Goal: Ask a question

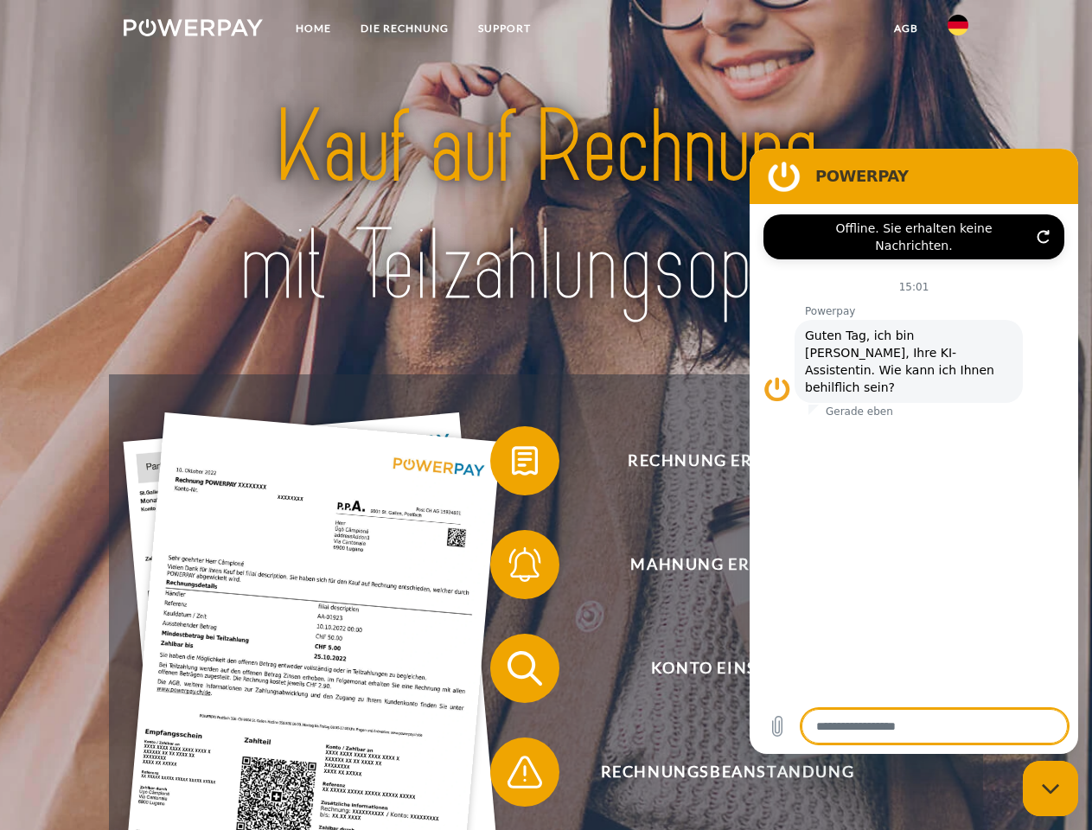
click at [193, 30] on img at bounding box center [193, 27] width 139 height 17
click at [958, 30] on img at bounding box center [958, 25] width 21 height 21
click at [905, 29] on link "agb" at bounding box center [906, 28] width 54 height 31
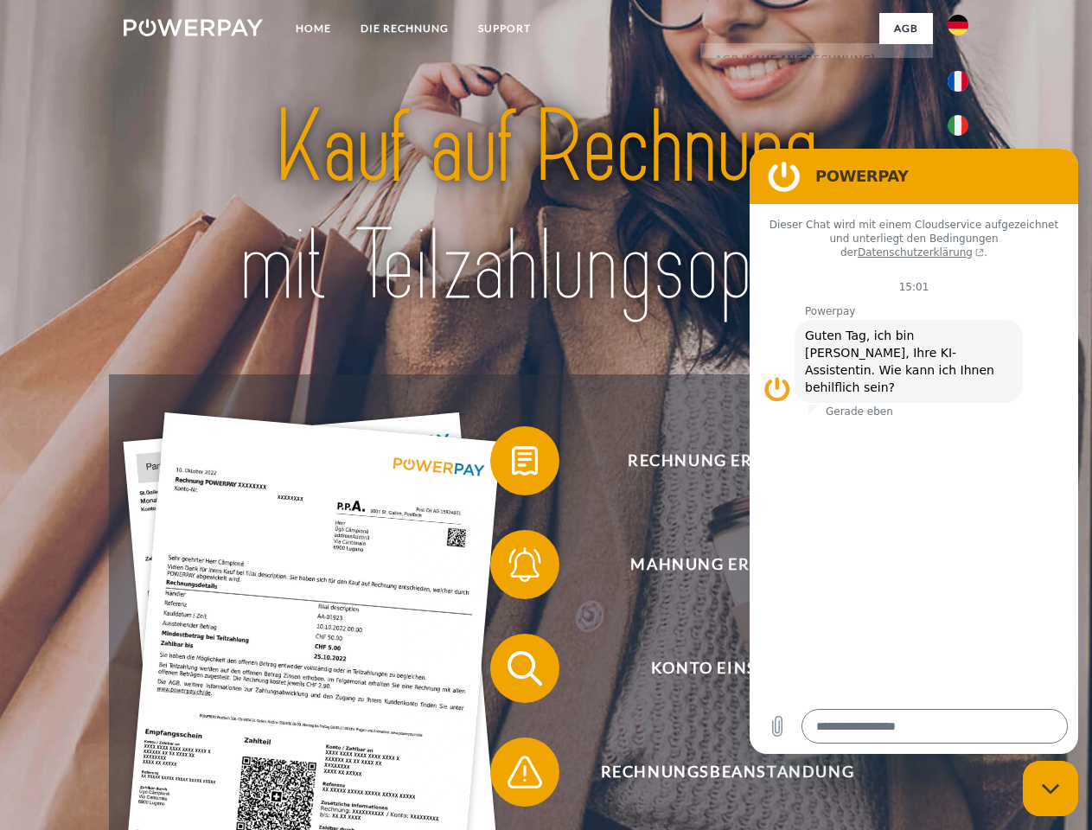
click at [512, 464] on span at bounding box center [499, 461] width 86 height 86
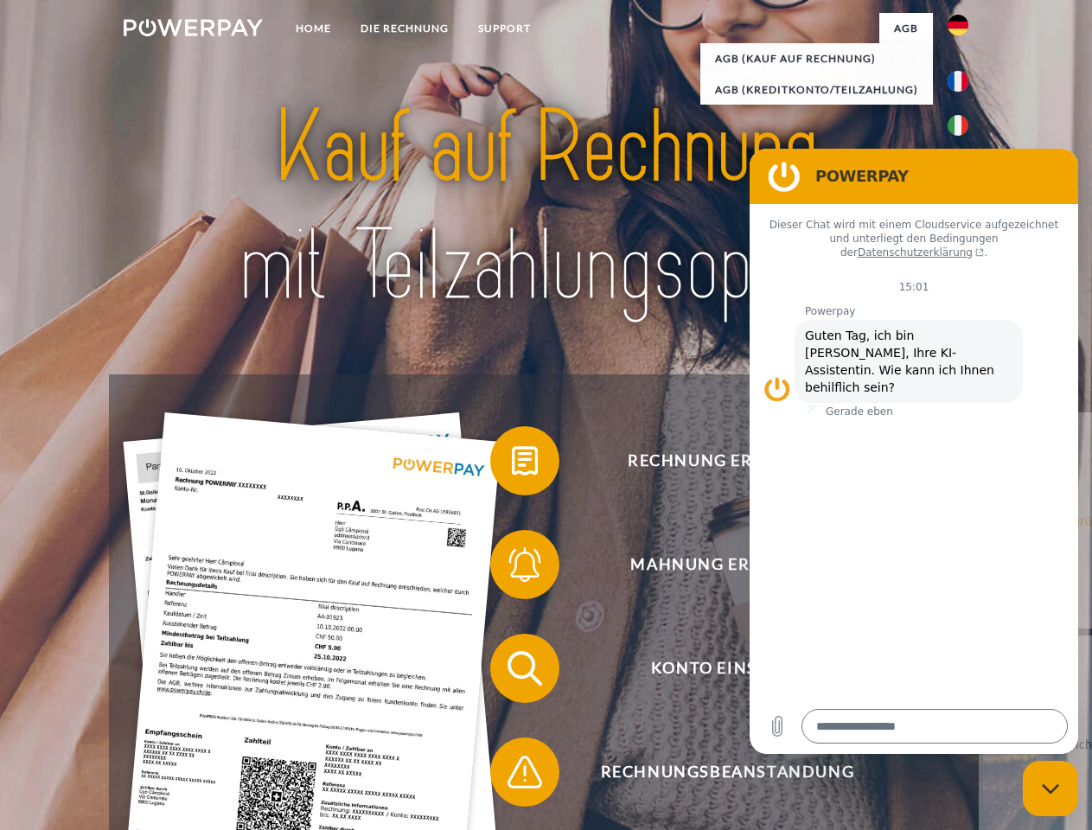
click at [512, 568] on div "Rechnung erhalten? Mahnung erhalten? Konto einsehen" at bounding box center [545, 720] width 873 height 692
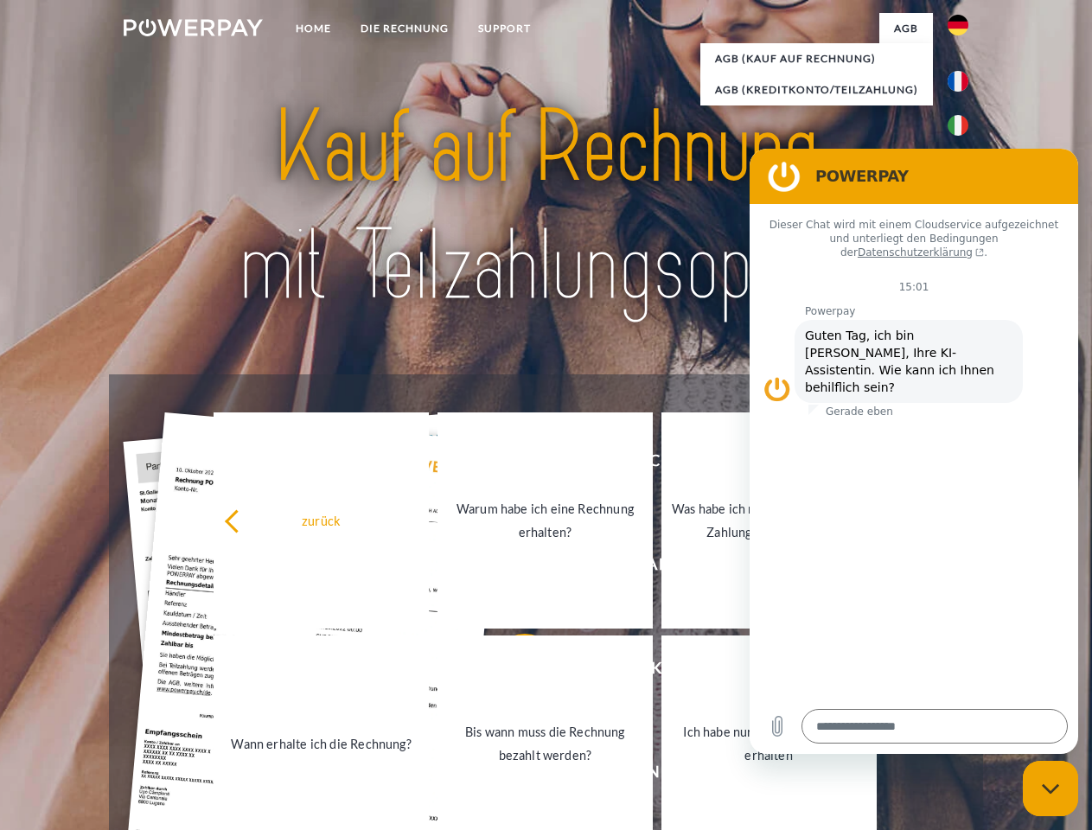
click at [512, 672] on link "Bis wann muss die Rechnung bezahlt werden?" at bounding box center [544, 743] width 215 height 216
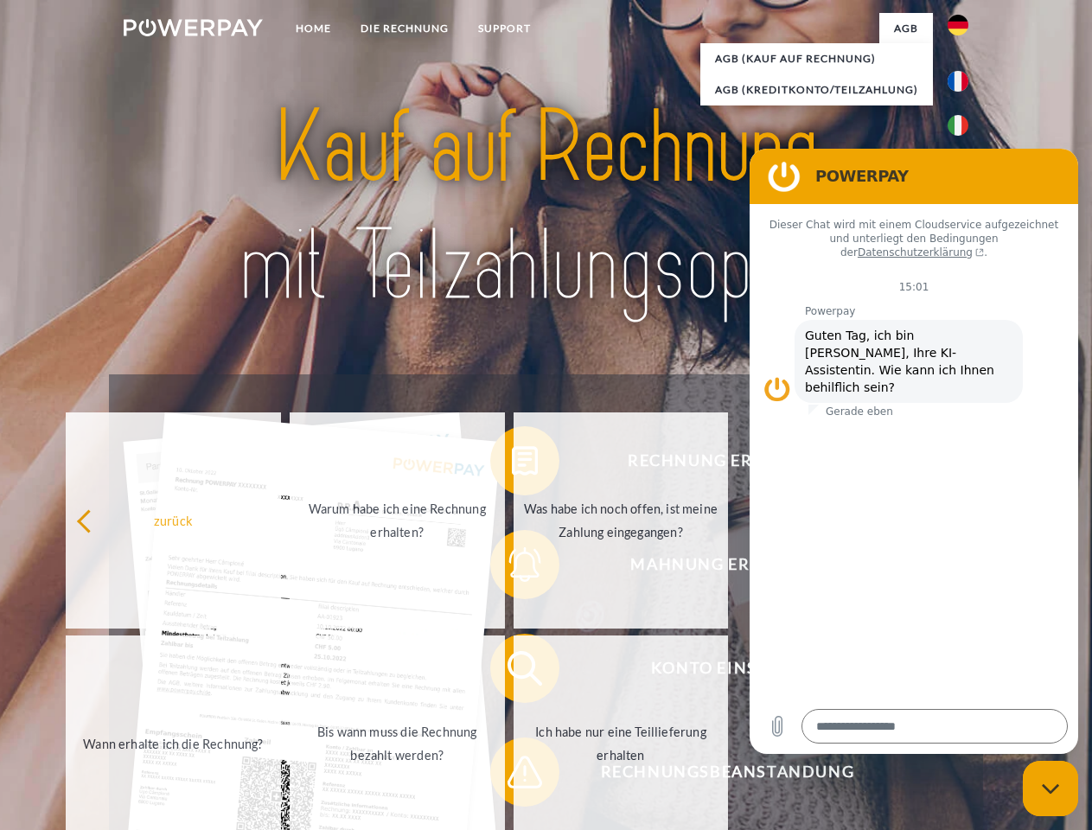
click at [512, 776] on span at bounding box center [499, 772] width 86 height 86
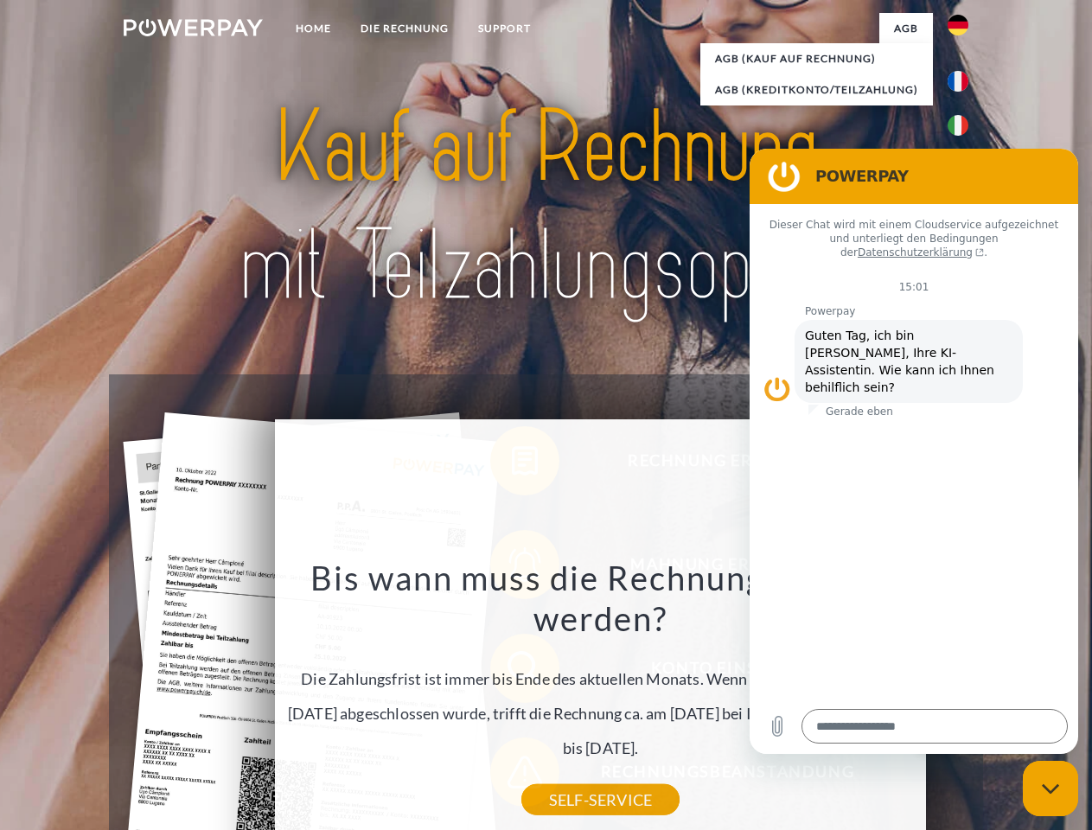
click at [1050, 788] on icon "Messaging-Fenster schließen" at bounding box center [1051, 788] width 18 height 11
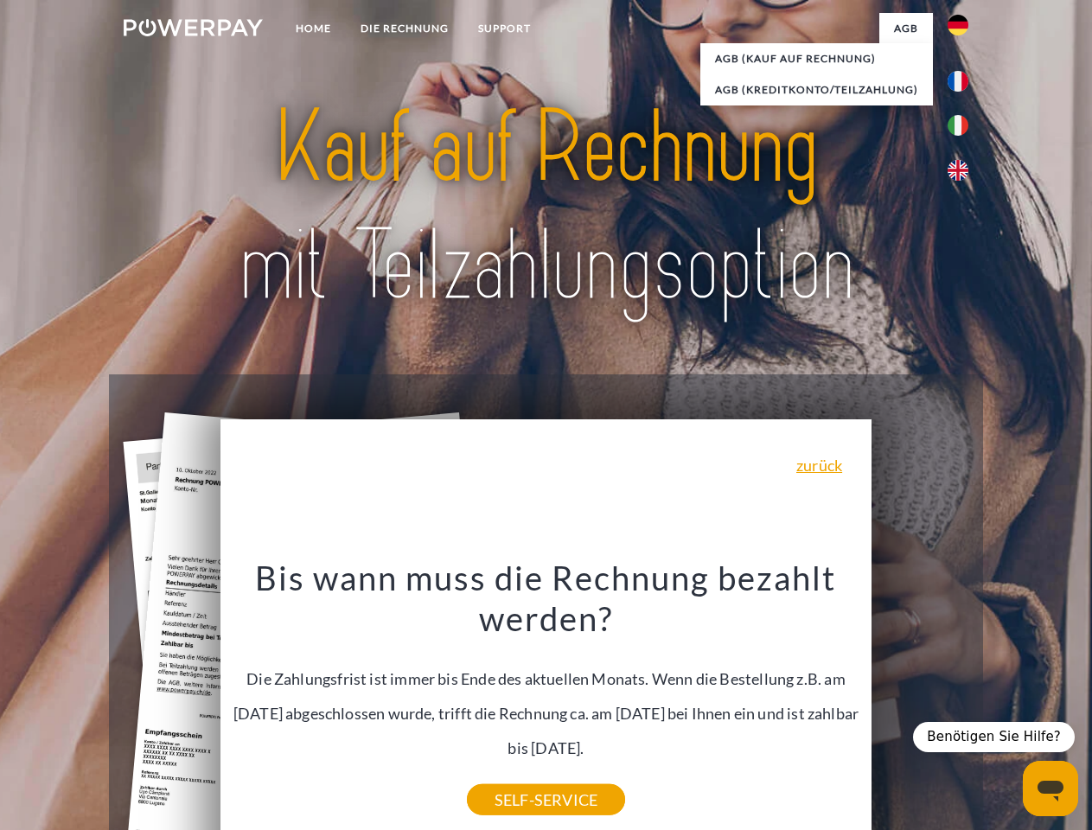
type textarea "*"
